Goal: Find specific page/section: Locate a particular part of the current website

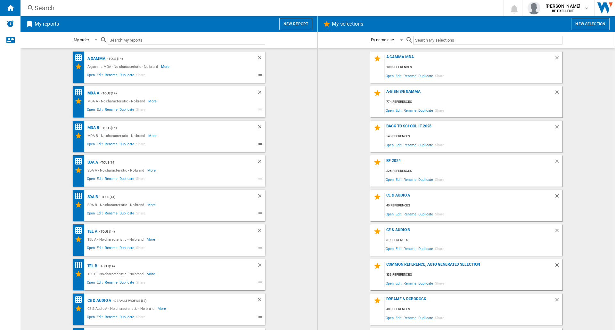
click at [175, 11] on div "Search" at bounding box center [261, 8] width 452 height 9
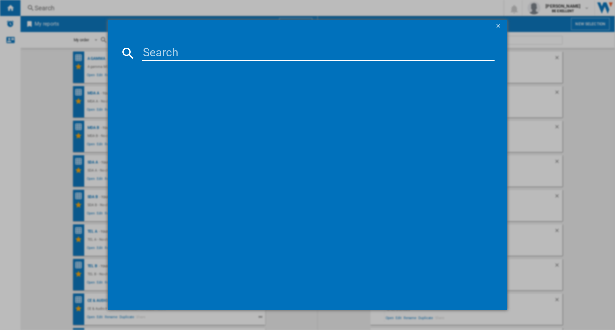
click at [180, 52] on input at bounding box center [318, 52] width 352 height 15
type input "wh1000"
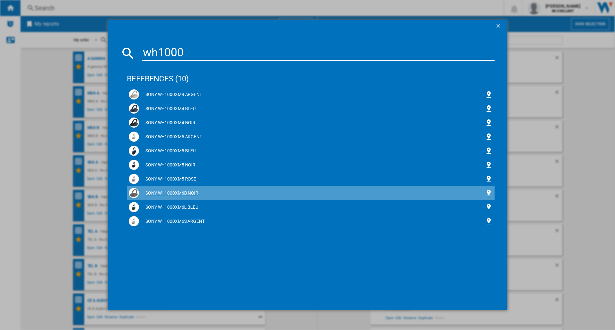
click at [189, 194] on div "SONY WH1000XM6B NOIR" at bounding box center [312, 193] width 346 height 6
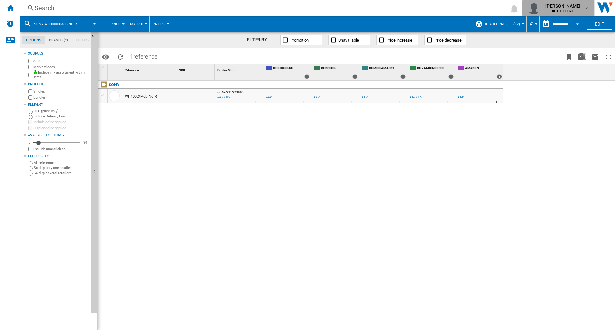
click at [582, 8] on div "[PERSON_NAME] BE EXELLENT" at bounding box center [563, 8] width 41 height 10
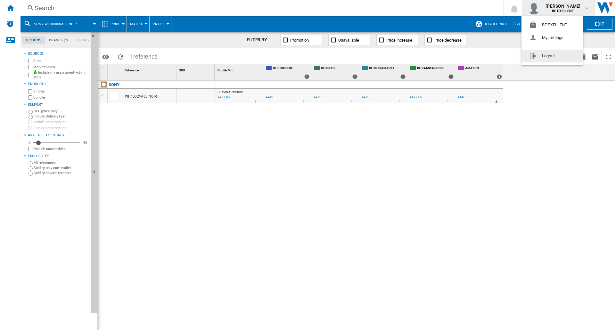
click at [548, 58] on button "Logout" at bounding box center [553, 56] width 62 height 13
